Goal: Task Accomplishment & Management: Manage account settings

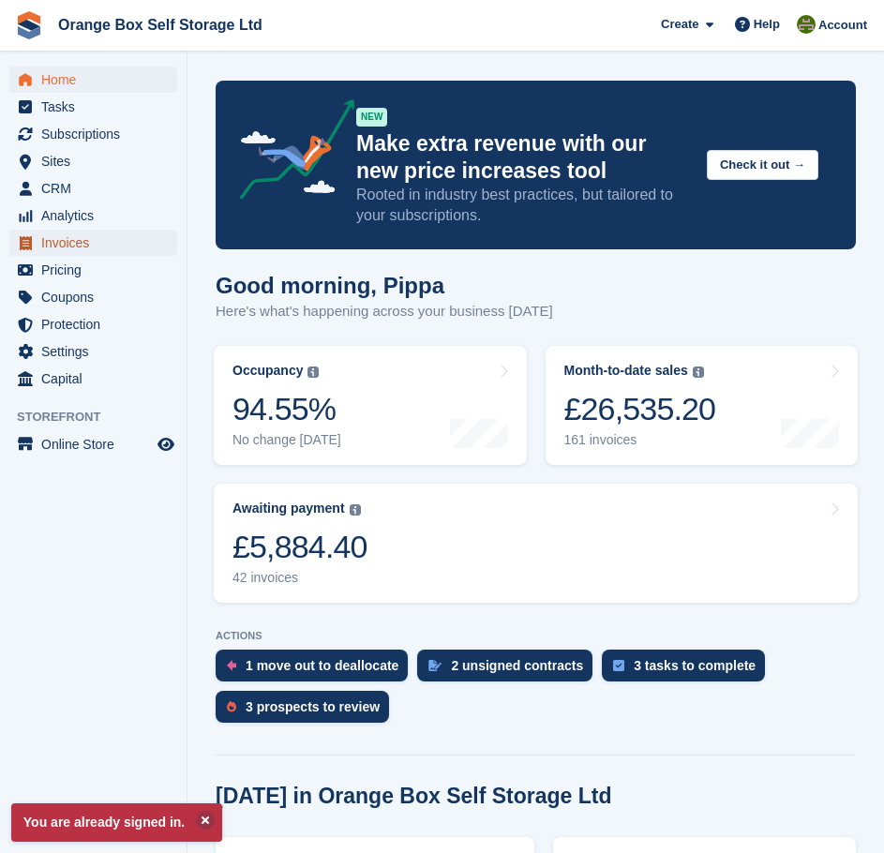
click at [108, 237] on span "Invoices" at bounding box center [97, 243] width 113 height 26
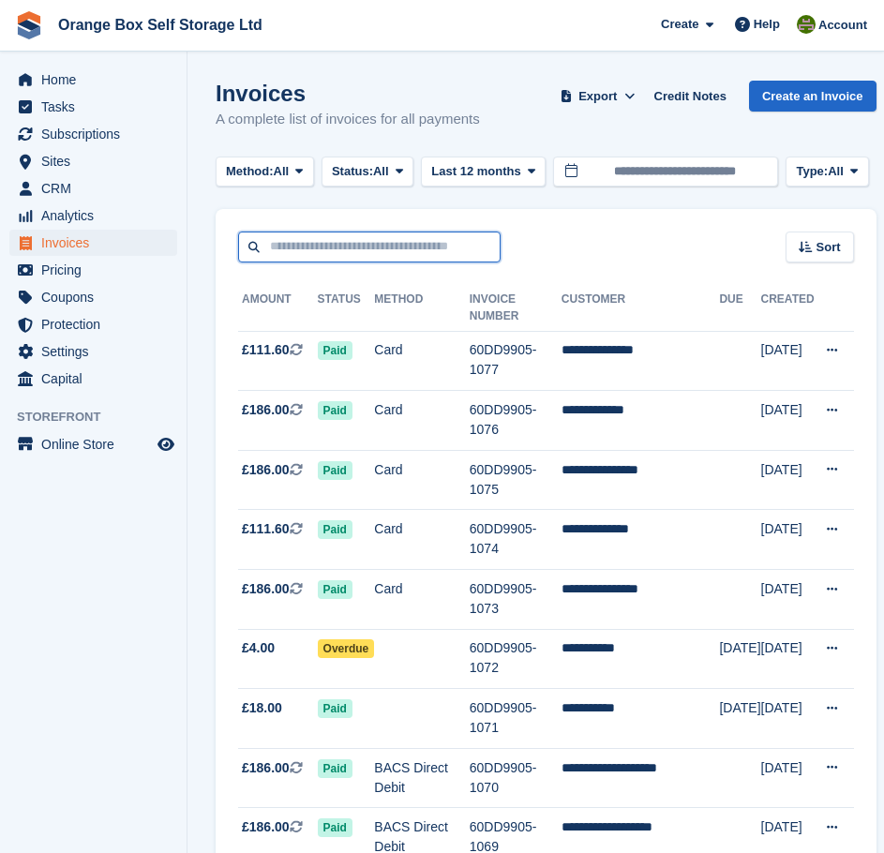
click at [410, 240] on input "text" at bounding box center [369, 247] width 263 height 31
type input "*****"
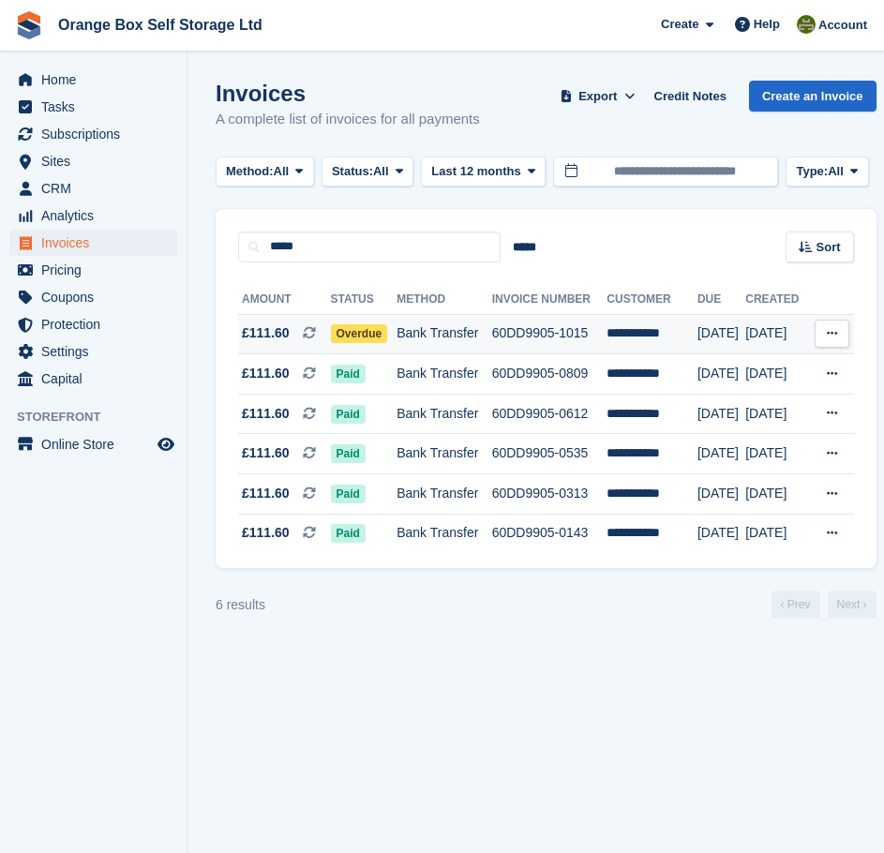
click at [466, 334] on td "Bank Transfer" at bounding box center [444, 334] width 95 height 40
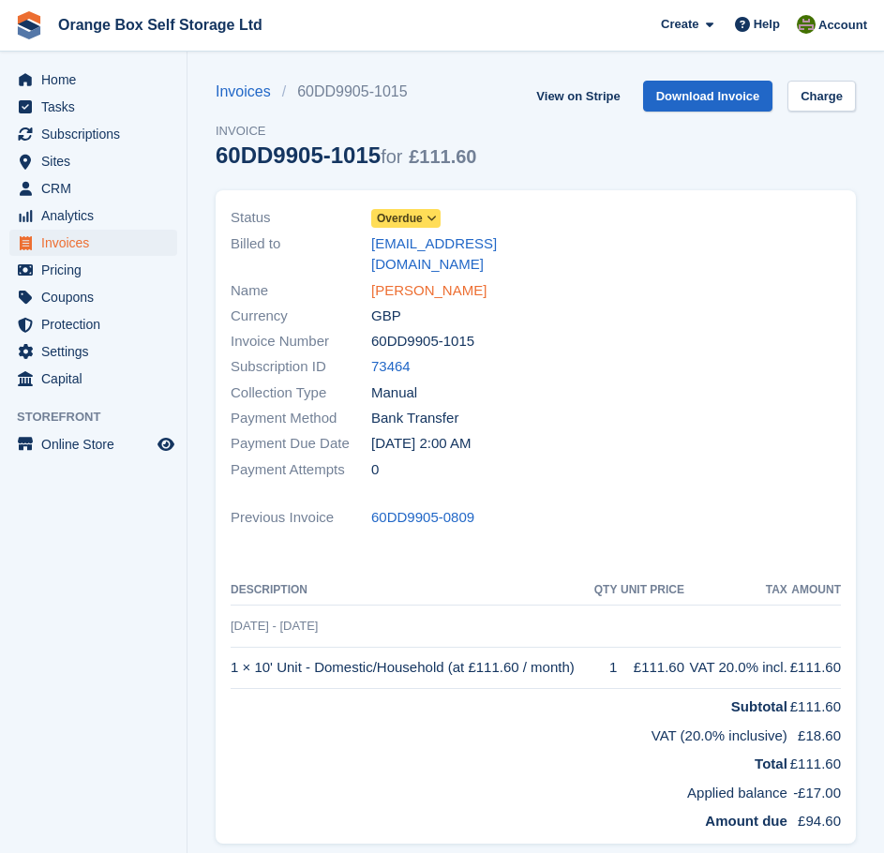
click at [409, 280] on link "[PERSON_NAME]" at bounding box center [428, 291] width 115 height 22
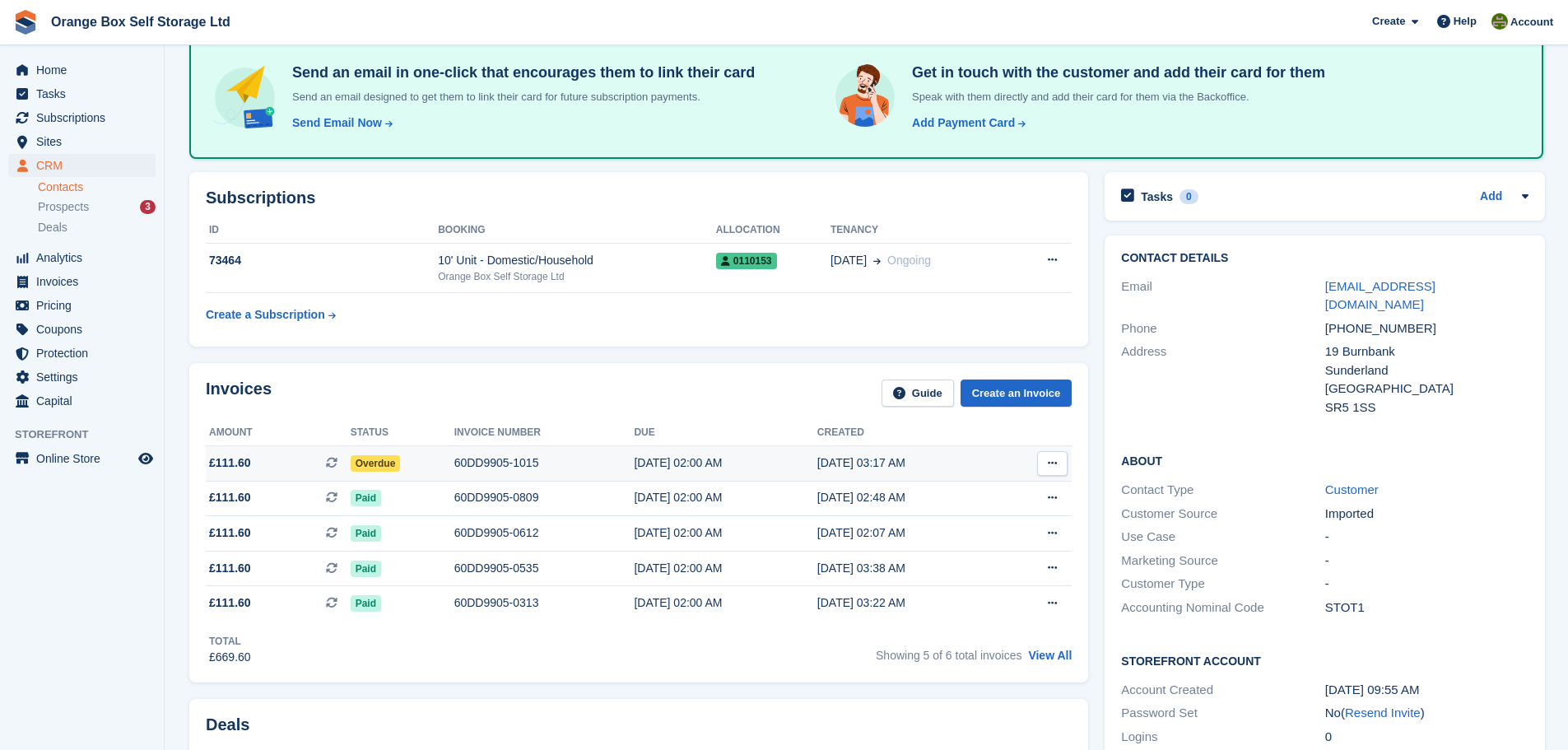
scroll to position [247, 0]
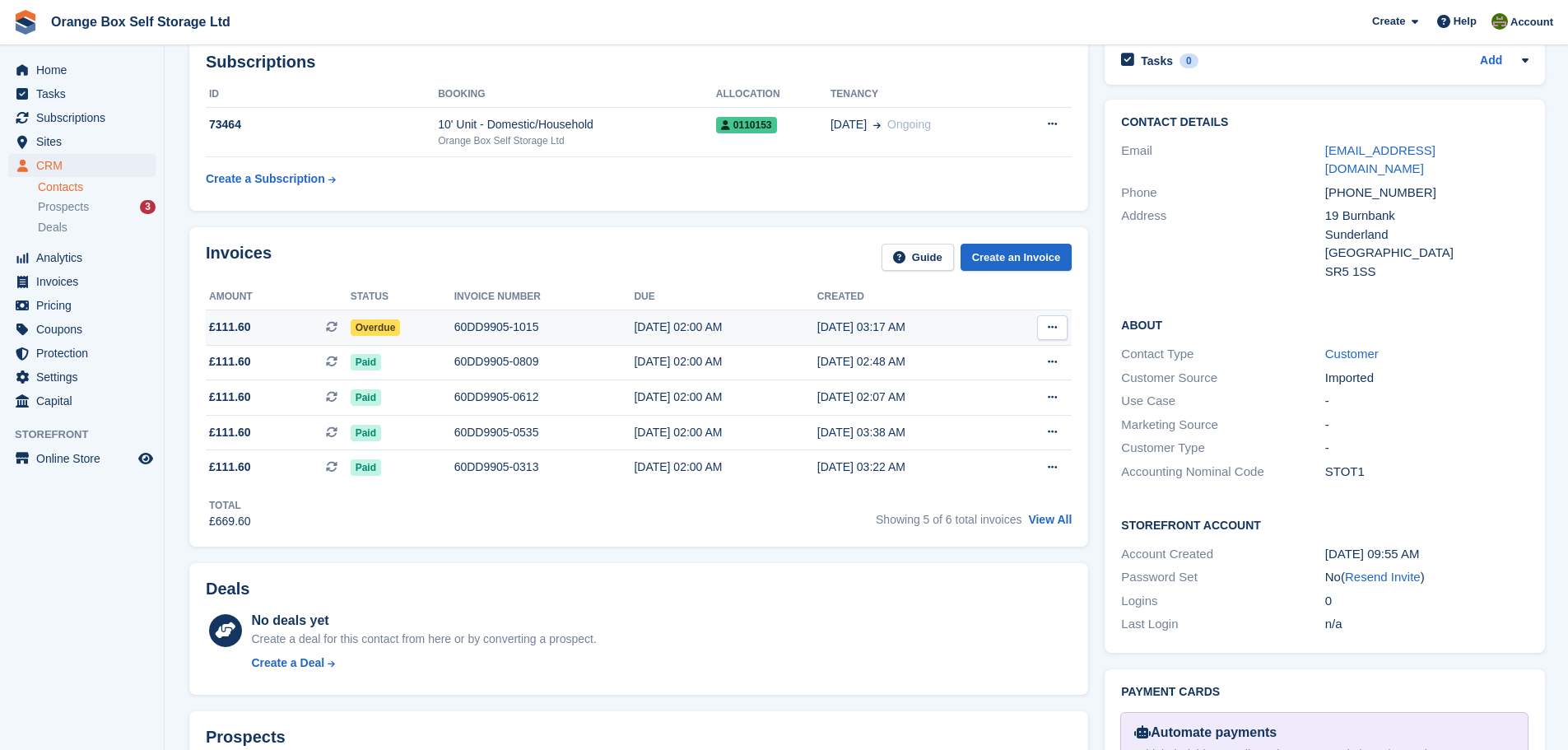
click at [584, 326] on div "60DD9905-1015" at bounding box center [544, 328] width 180 height 18
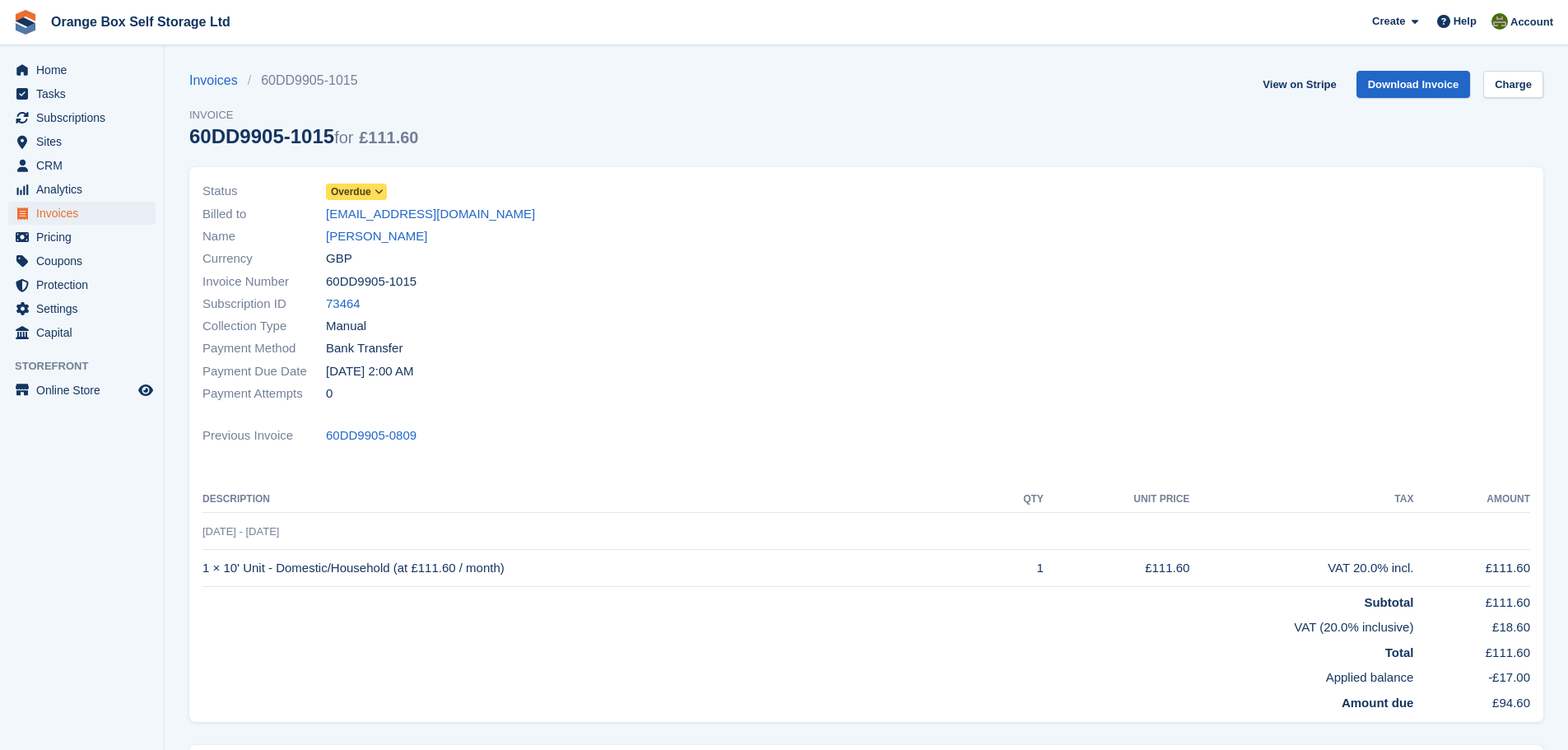
click at [345, 185] on span "Overdue" at bounding box center [351, 191] width 40 height 15
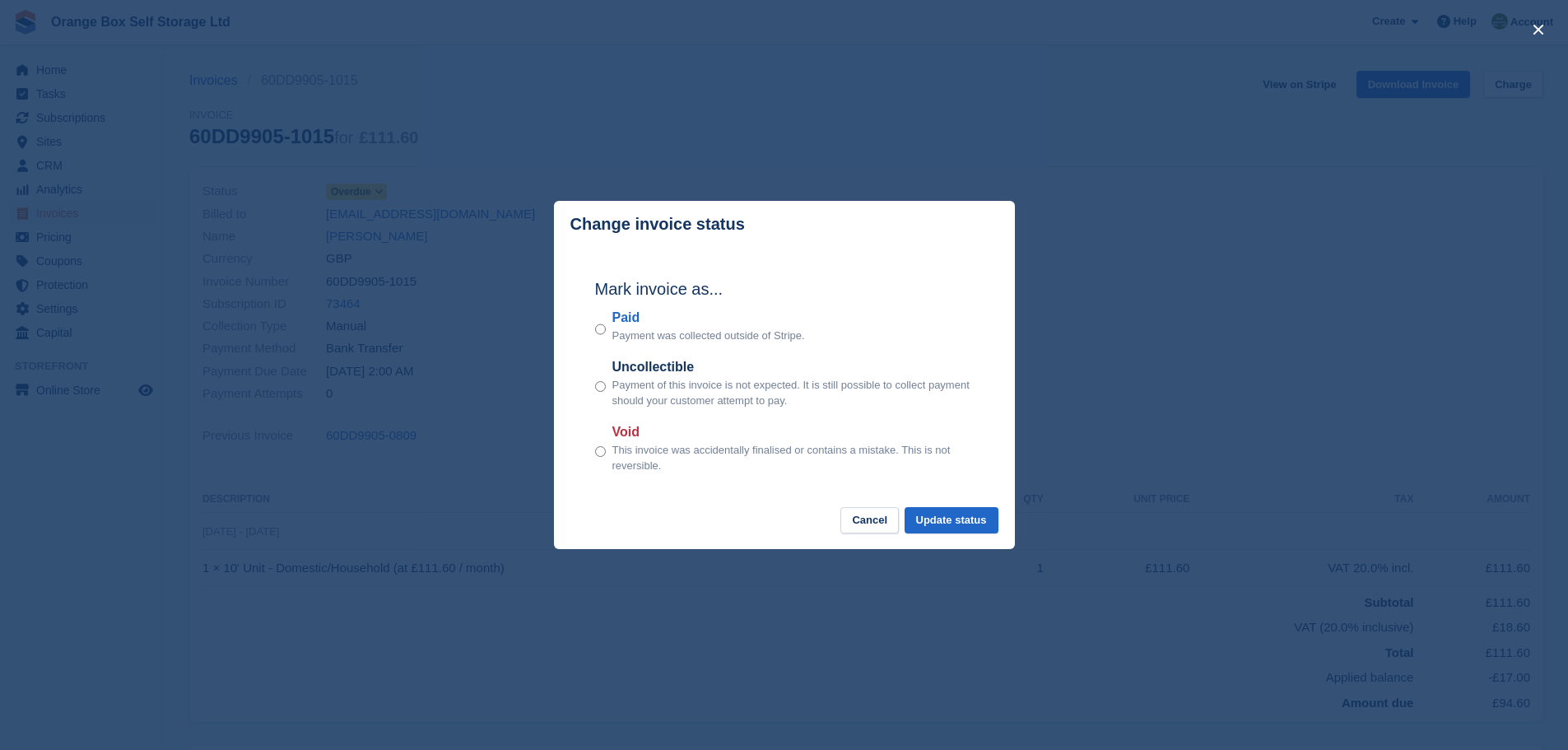
click at [614, 321] on label "Paid" at bounding box center [708, 318] width 192 height 20
click at [946, 510] on button "Update status" at bounding box center [951, 521] width 94 height 27
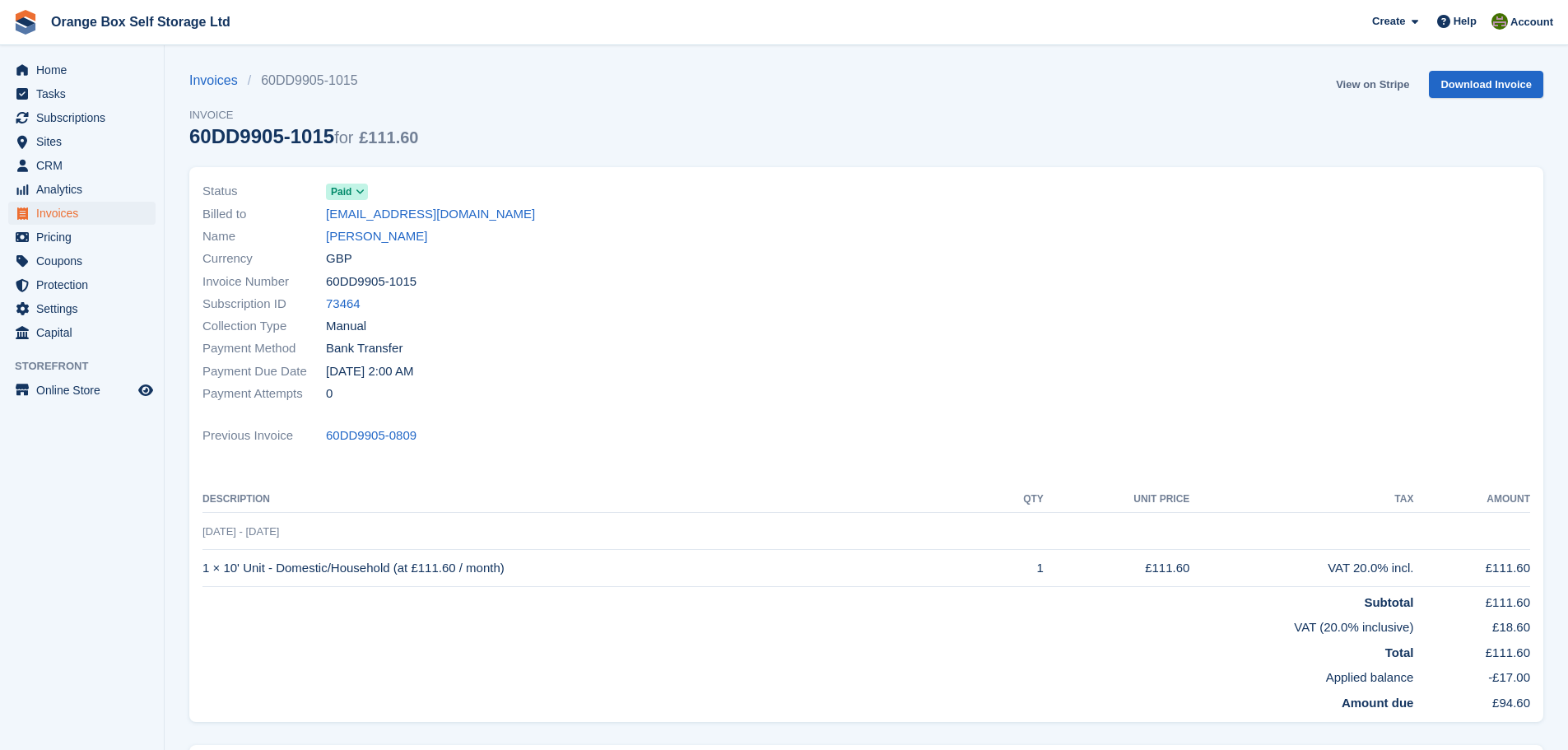
click at [1364, 81] on link "View on Stripe" at bounding box center [1372, 84] width 86 height 27
click at [367, 237] on link "Barry Stott" at bounding box center [376, 237] width 101 height 19
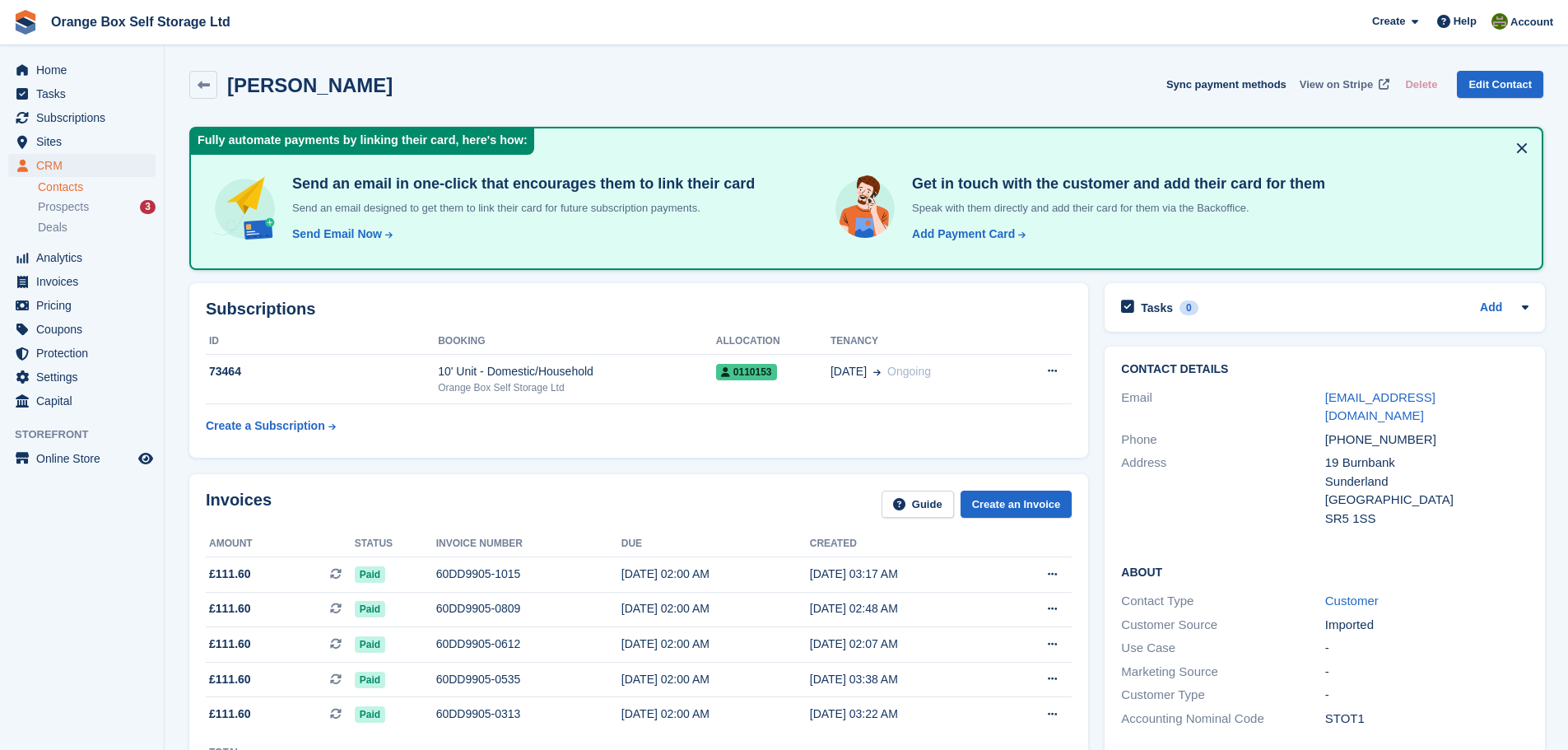
click at [1381, 86] on span at bounding box center [1384, 84] width 17 height 17
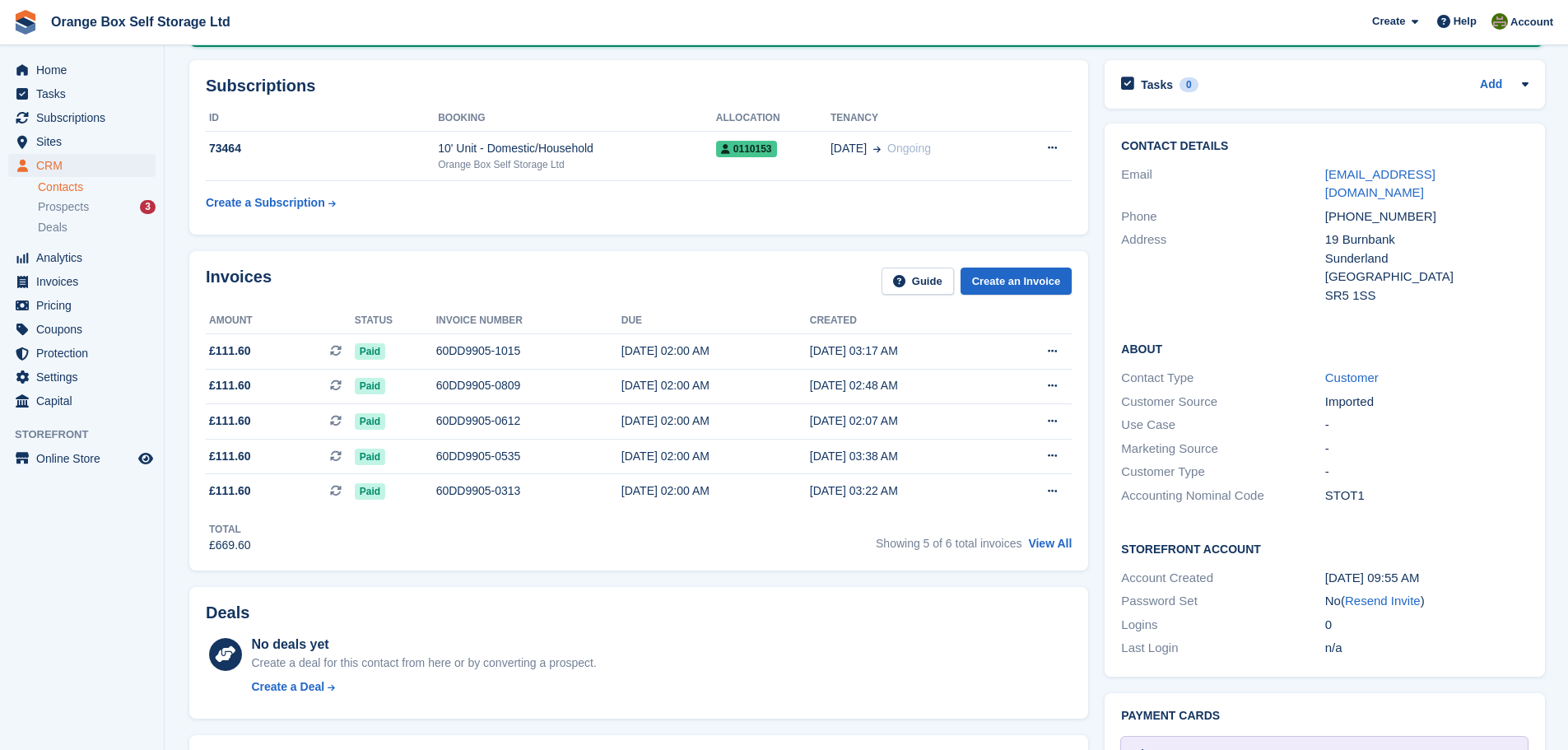
scroll to position [247, 0]
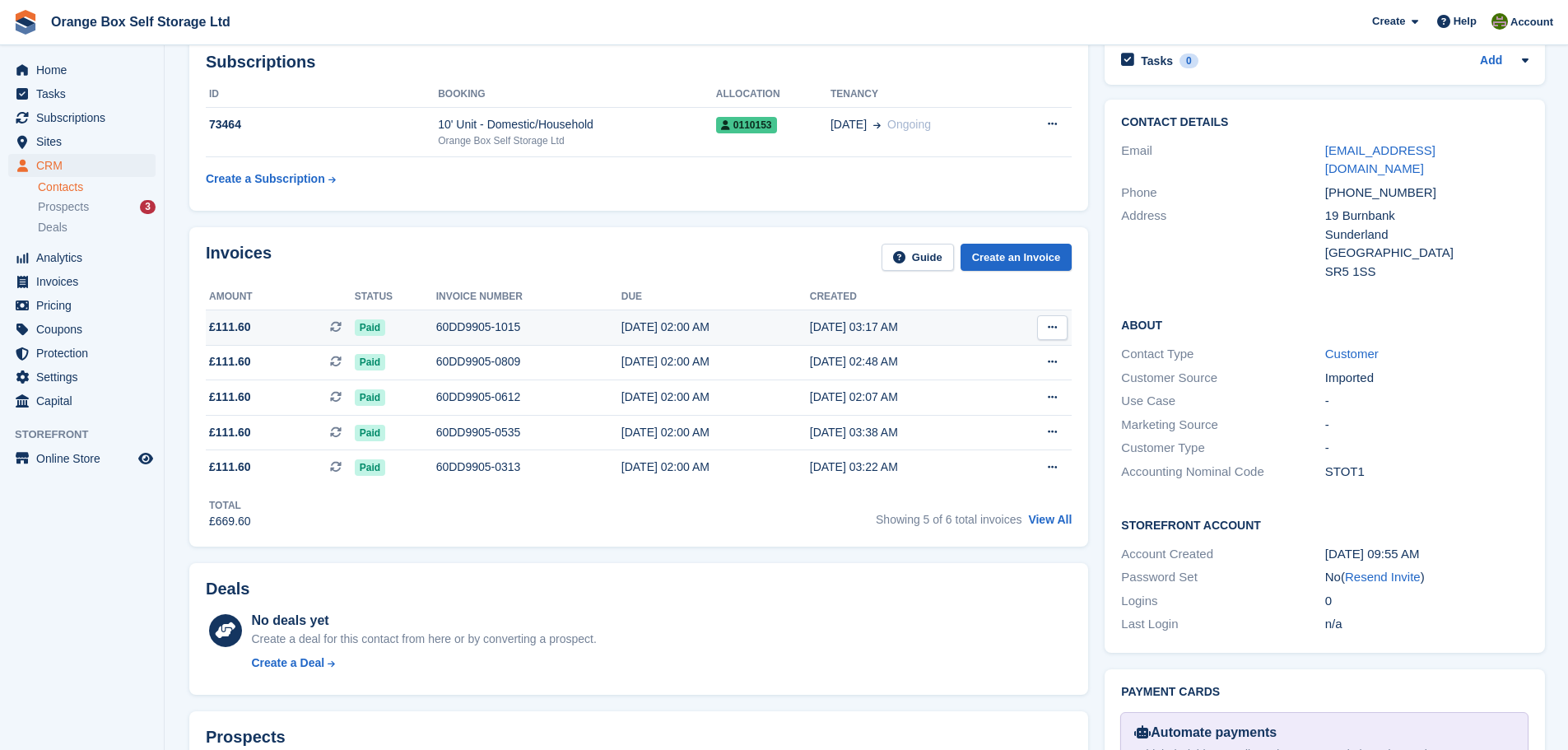
click at [572, 331] on div "60DD9905-1015" at bounding box center [529, 328] width 185 height 18
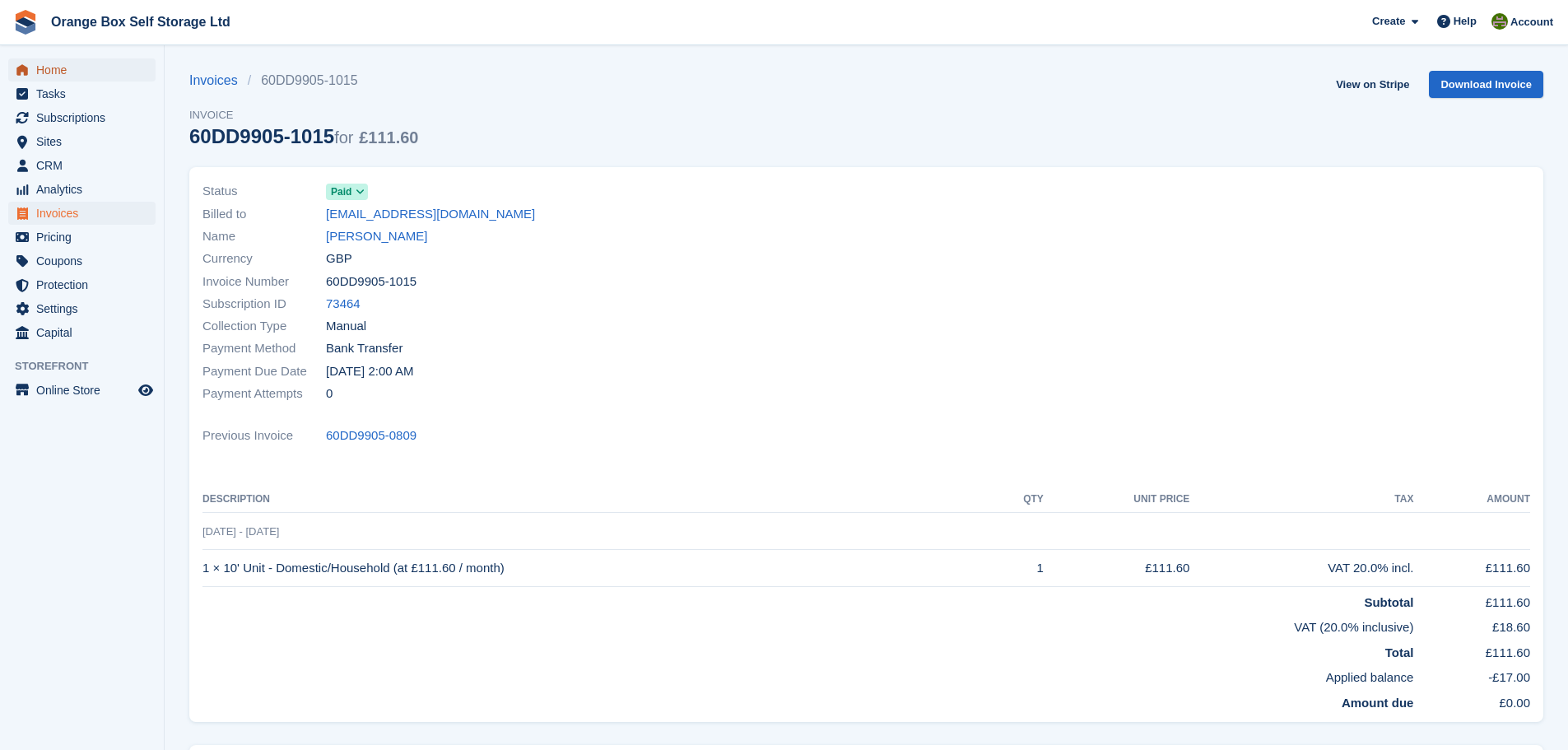
click at [42, 74] on span "Home" at bounding box center [85, 70] width 99 height 23
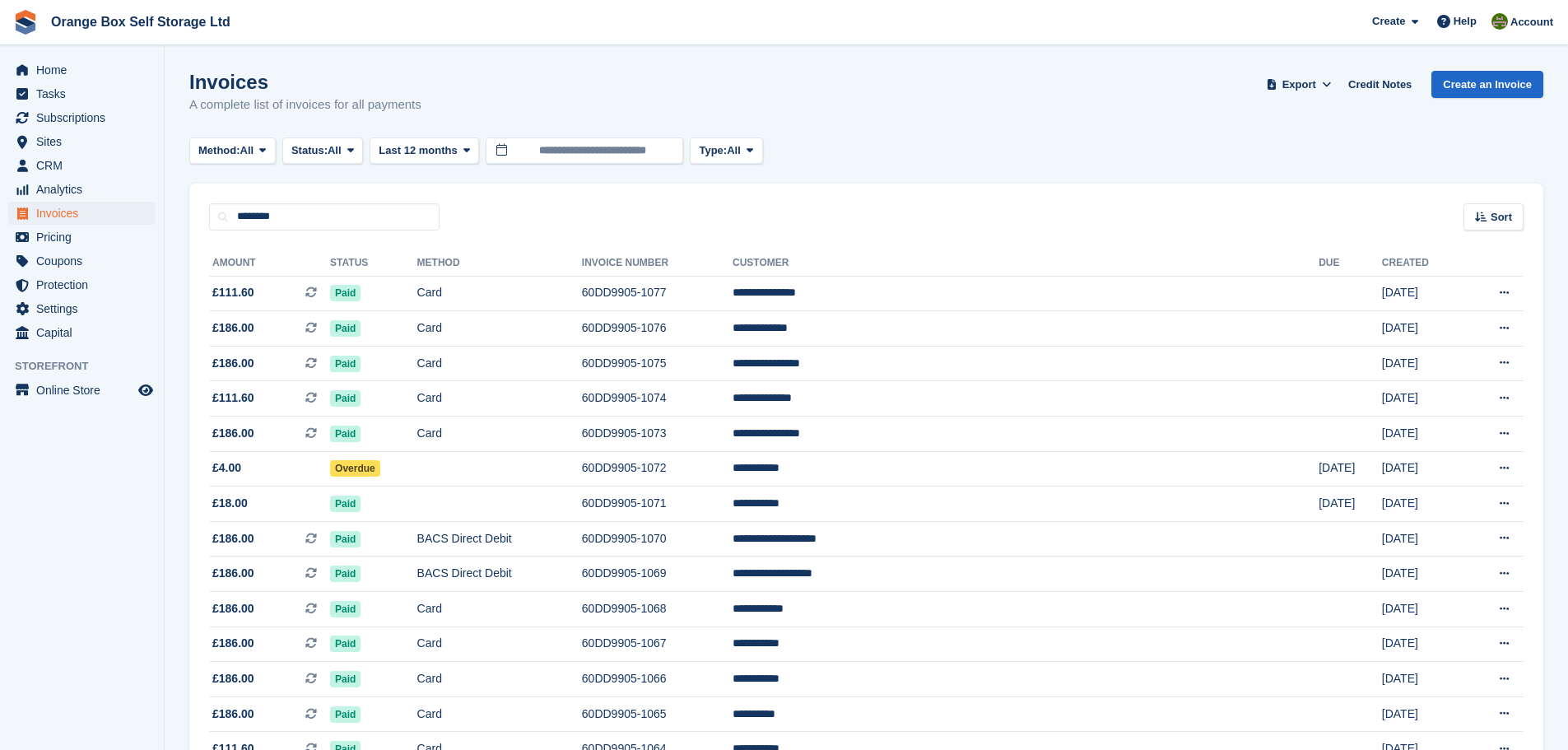
type input "********"
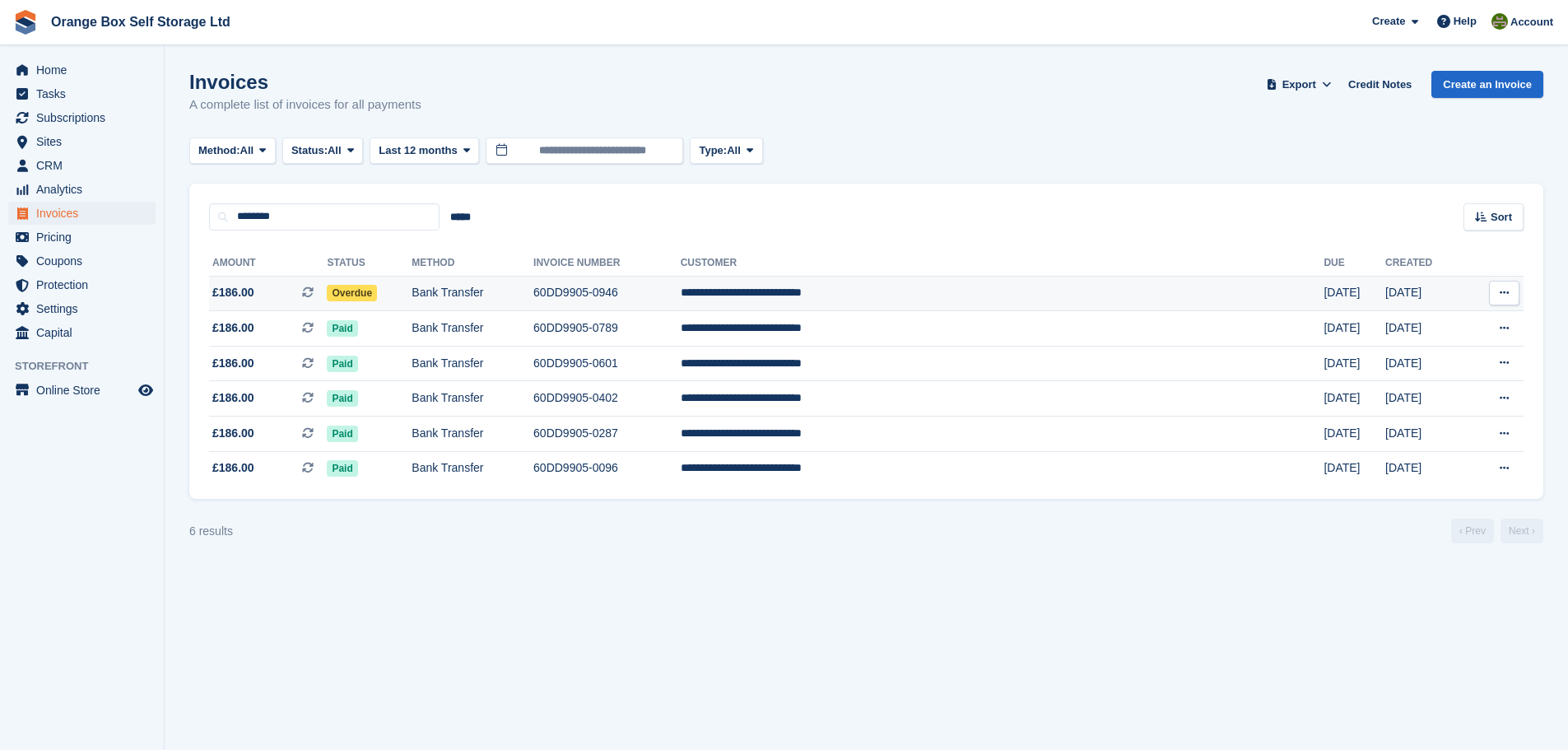
click at [1009, 286] on td "**********" at bounding box center [1002, 293] width 644 height 35
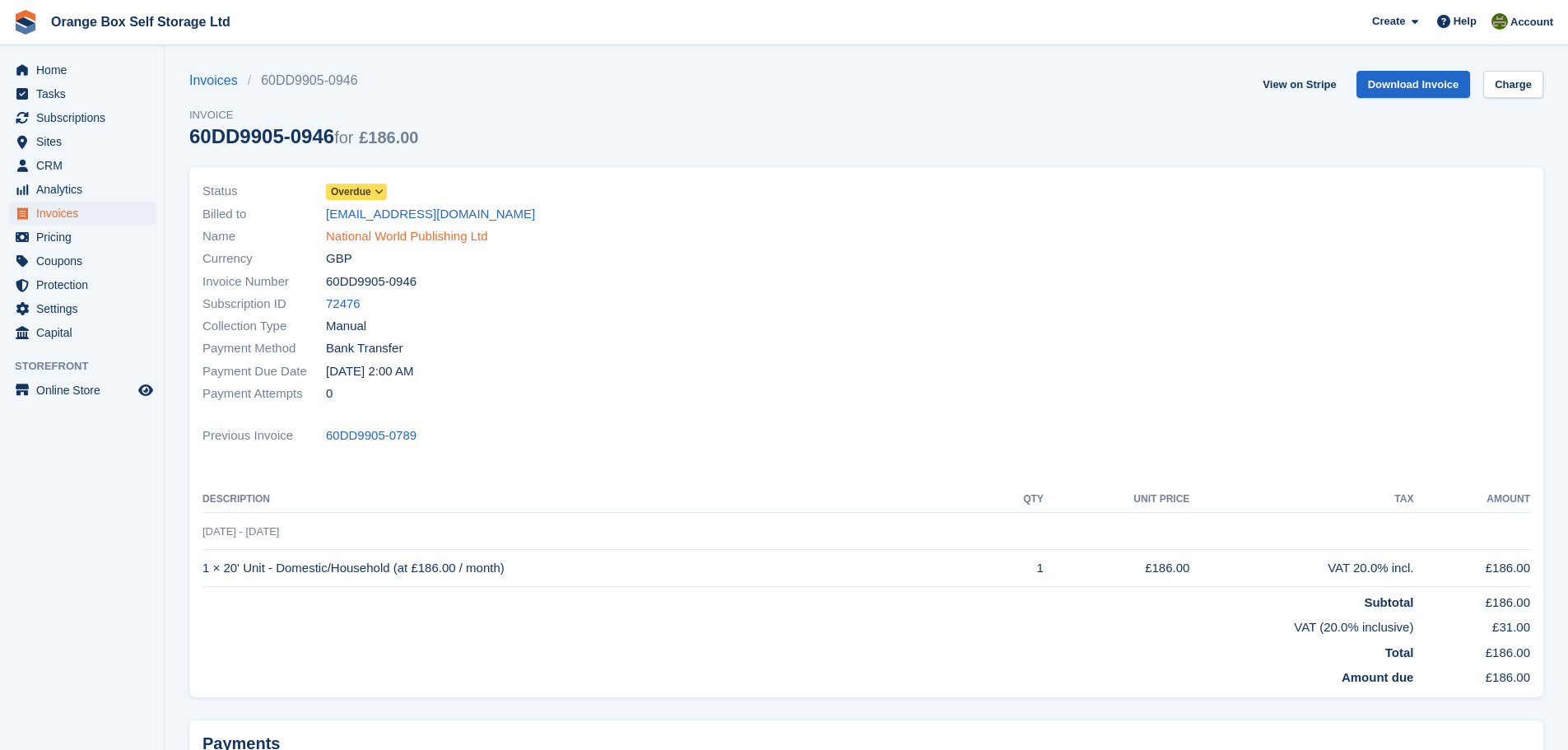
click at [449, 237] on link "National World Publishing Ltd" at bounding box center [406, 237] width 162 height 19
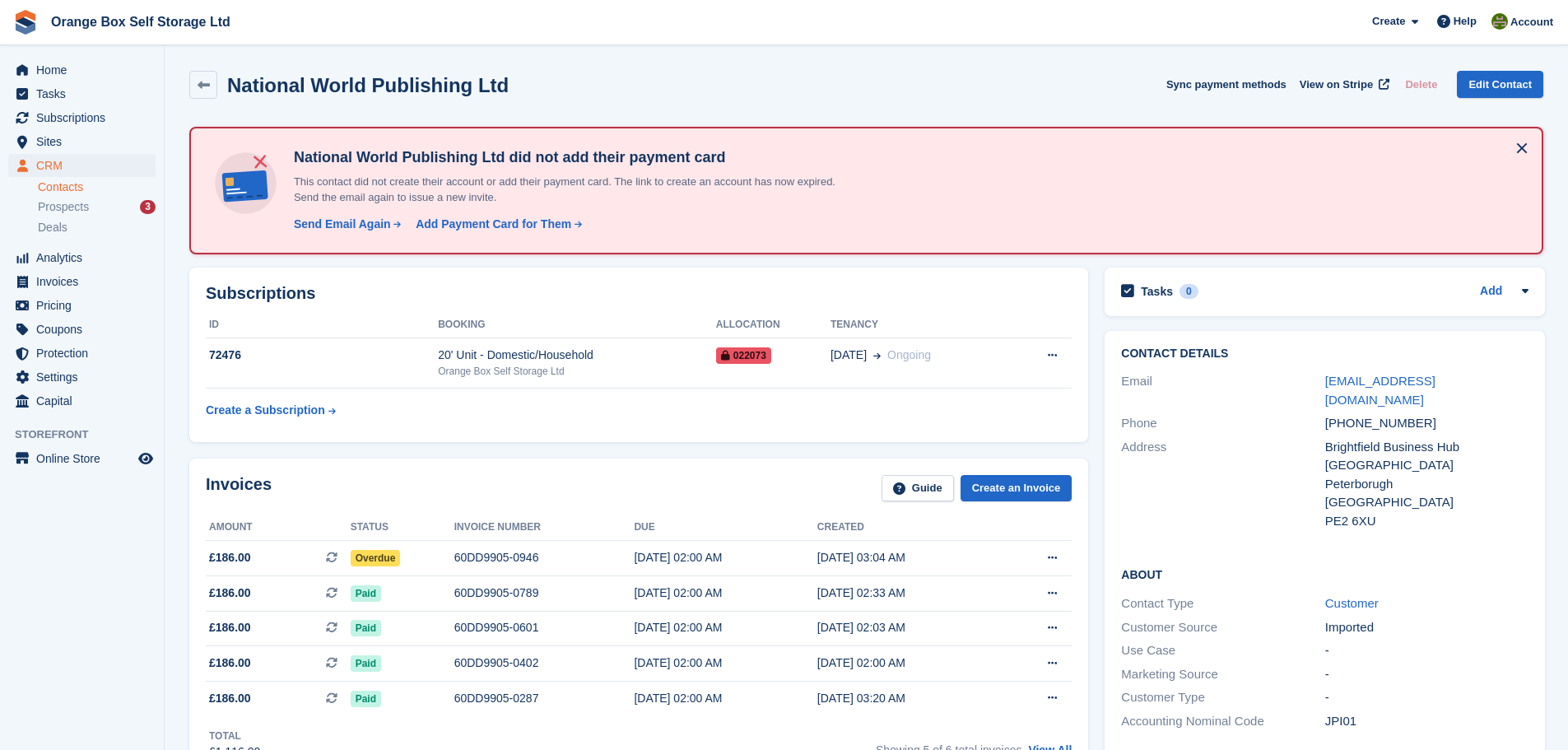
click at [1528, 144] on button at bounding box center [1522, 148] width 26 height 26
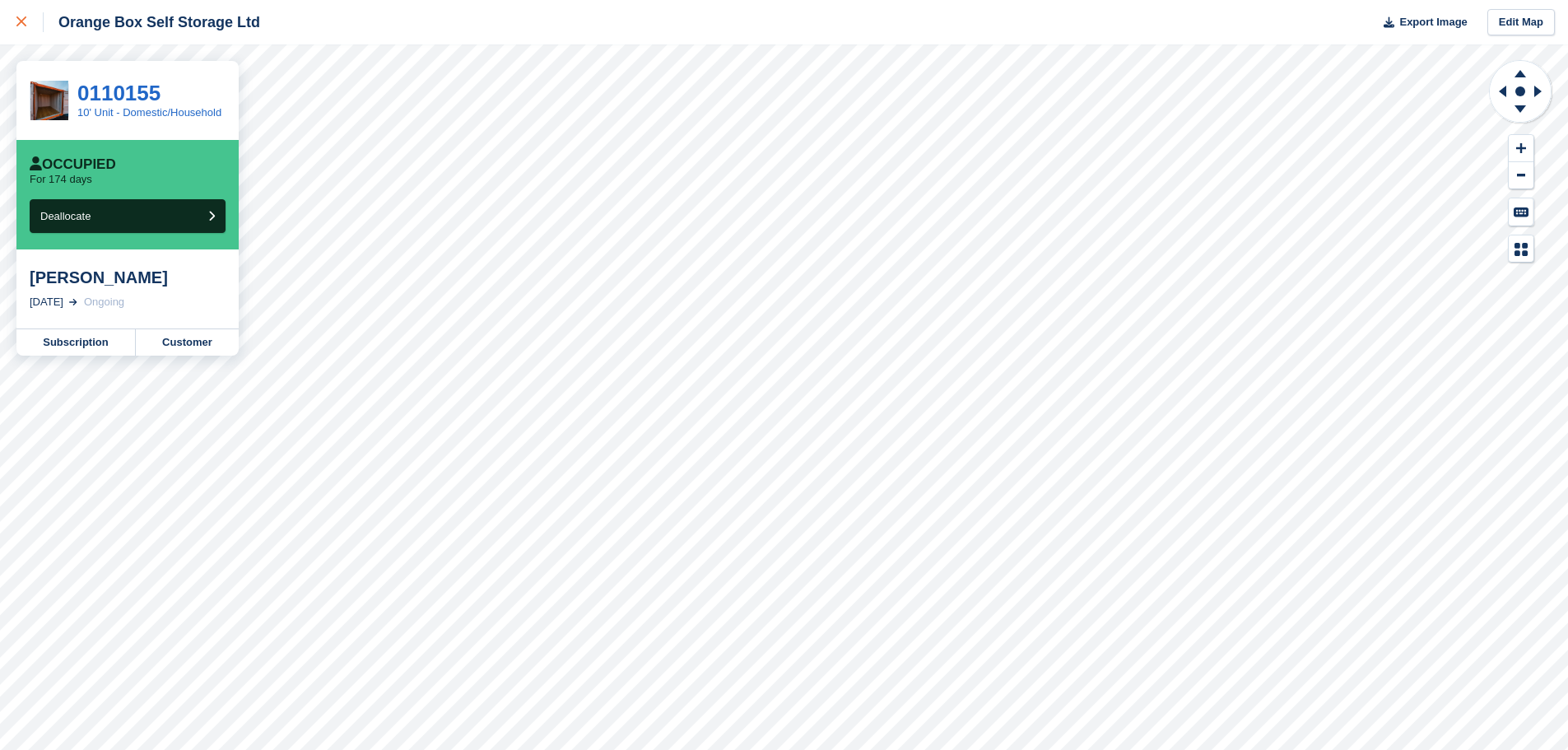
click at [23, 30] on div at bounding box center [30, 22] width 27 height 20
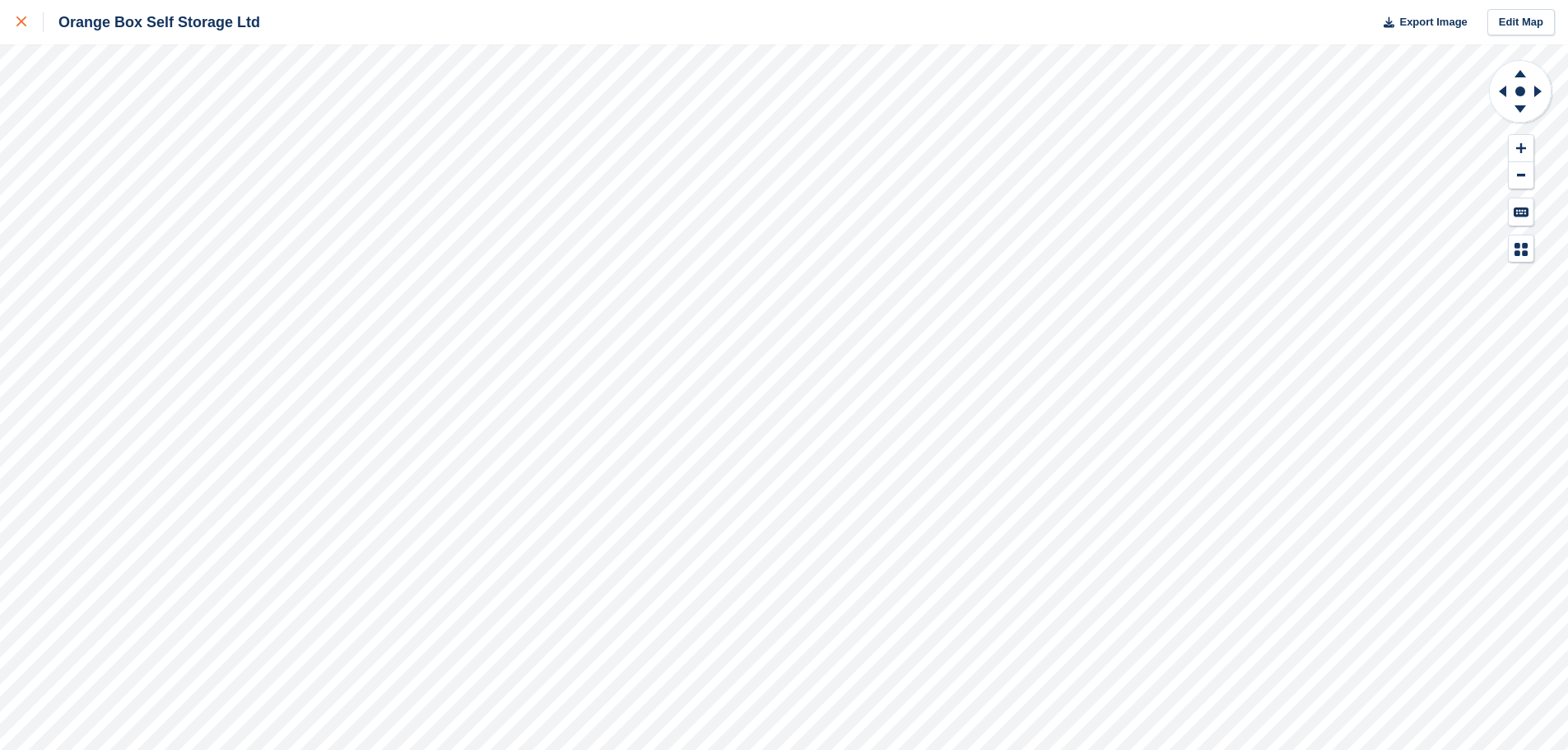
click at [11, 11] on link at bounding box center [22, 22] width 44 height 45
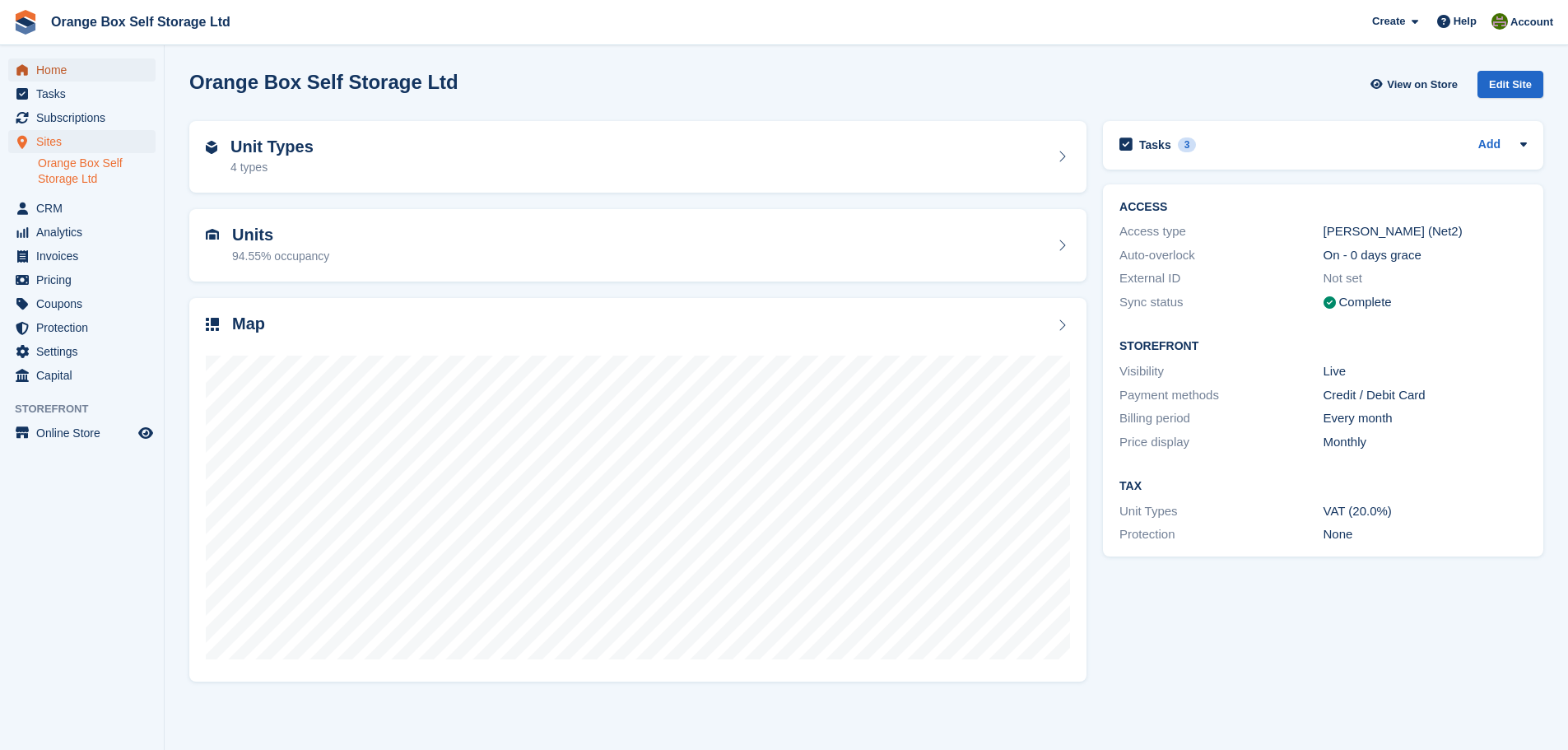
click at [85, 65] on span "Home" at bounding box center [85, 70] width 99 height 23
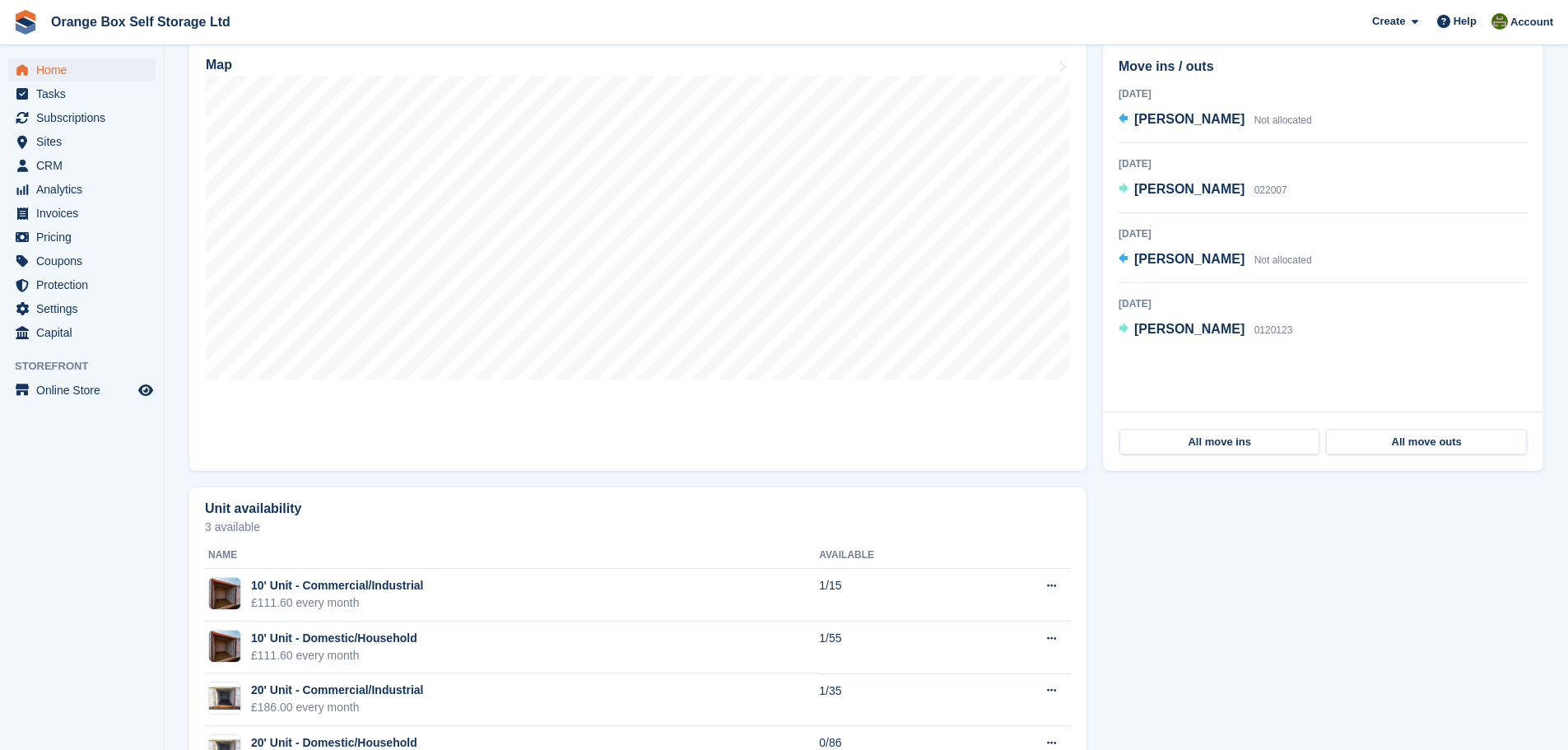
scroll to position [494, 0]
